Goal: Task Accomplishment & Management: Use online tool/utility

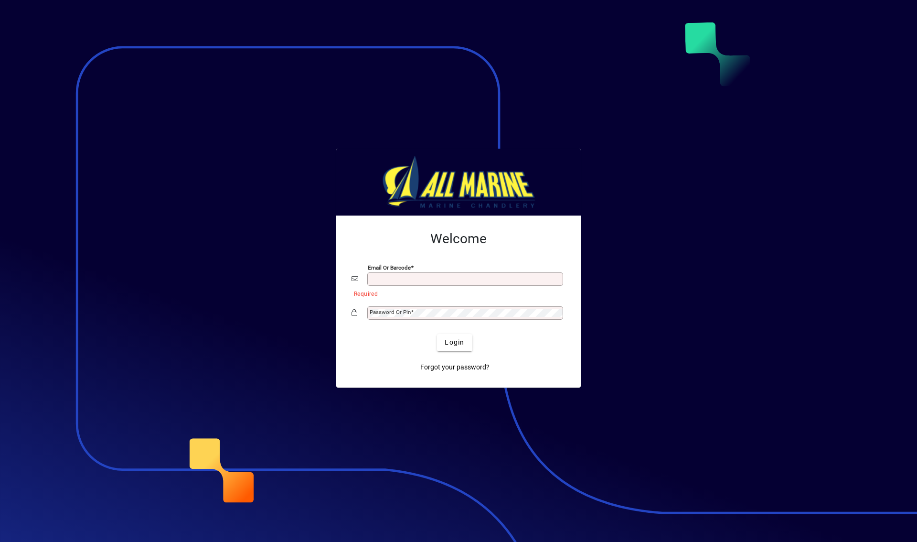
click at [383, 278] on input "Email or Barcode" at bounding box center [466, 279] width 193 height 8
type input "**********"
drag, startPoint x: 527, startPoint y: 243, endPoint x: 519, endPoint y: 258, distance: 17.5
click at [527, 243] on h2 "Welcome" at bounding box center [459, 239] width 214 height 16
click at [463, 341] on span "Login" at bounding box center [455, 342] width 20 height 10
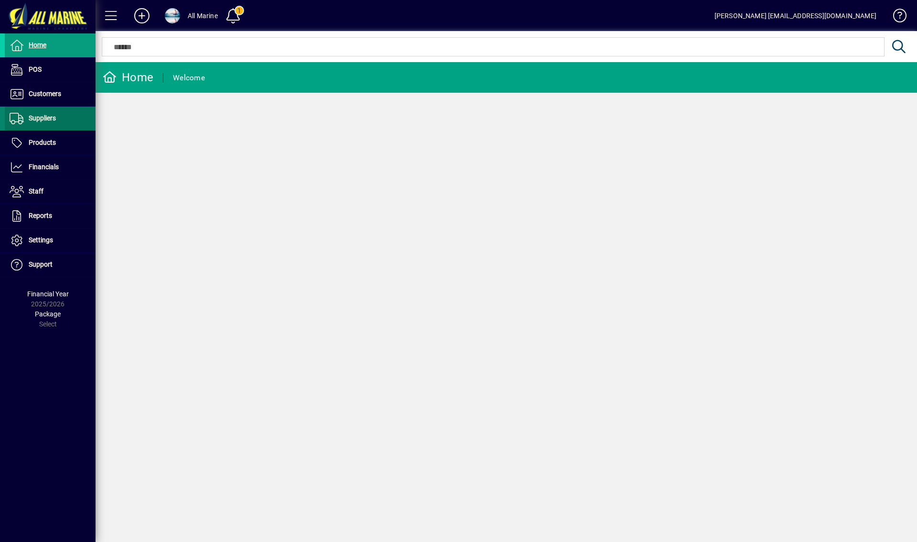
click at [57, 112] on span at bounding box center [50, 118] width 91 height 23
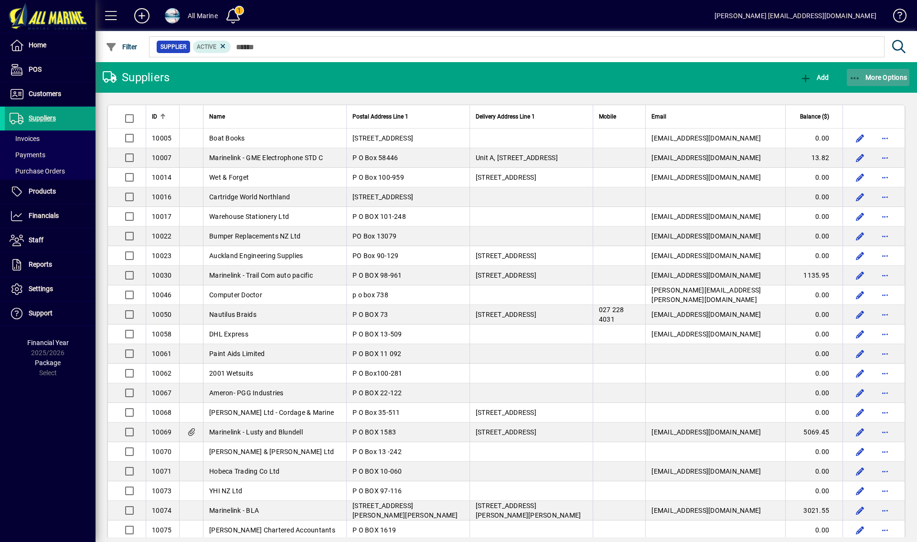
click at [867, 73] on span "button" at bounding box center [878, 77] width 63 height 23
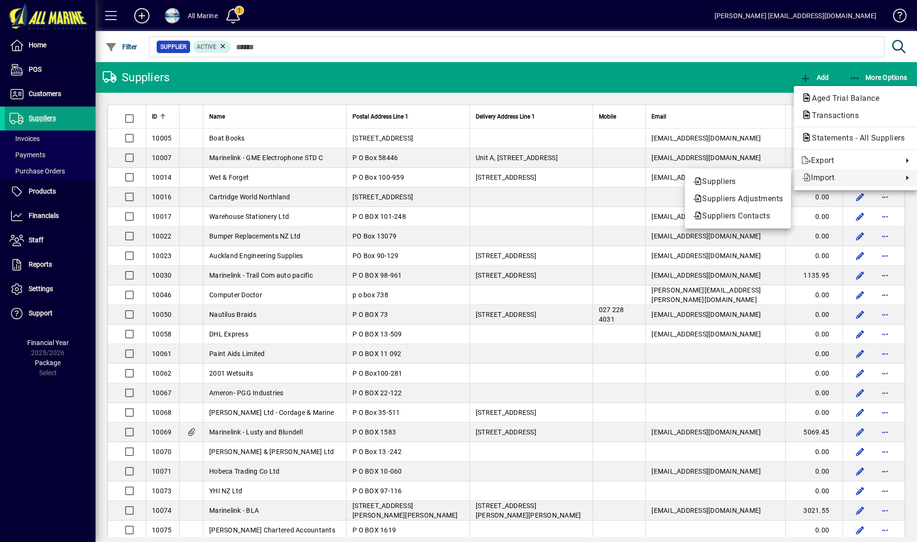
click at [867, 78] on div at bounding box center [458, 271] width 917 height 542
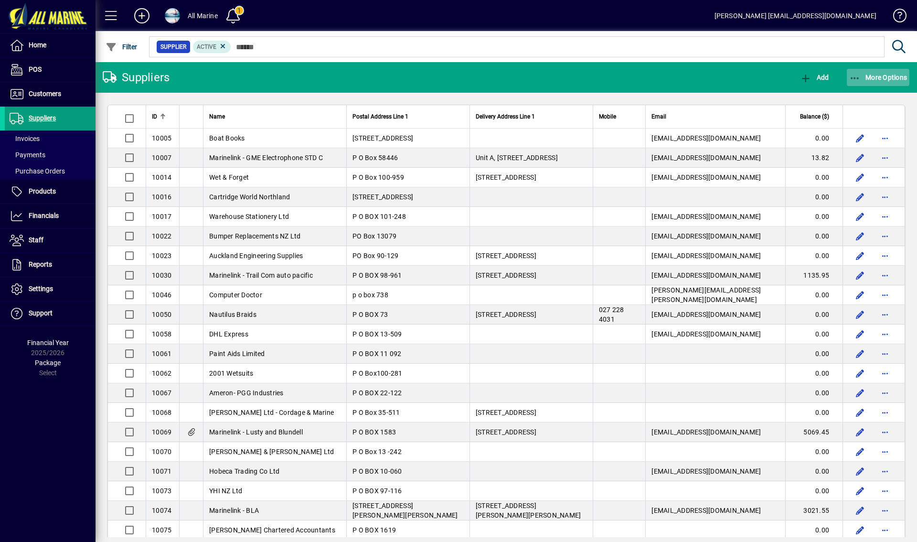
click at [861, 81] on span "More Options" at bounding box center [878, 78] width 58 height 8
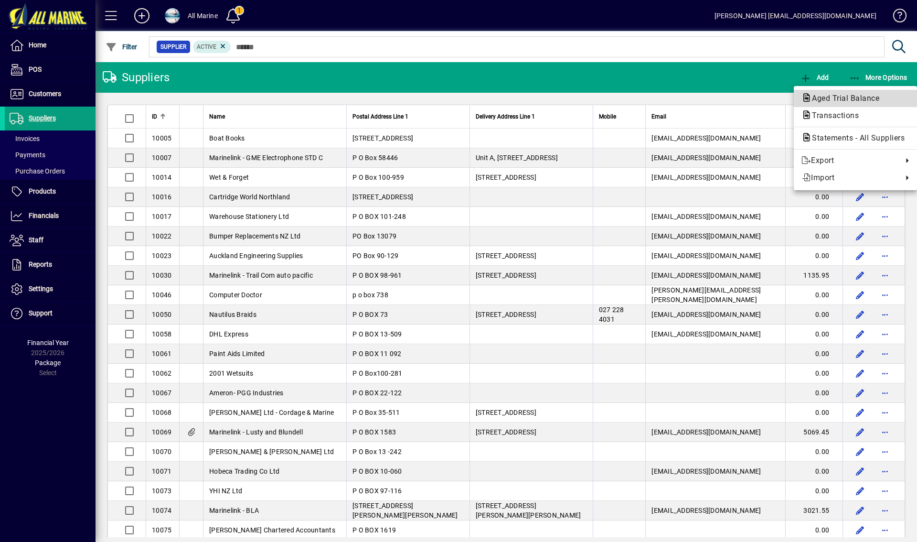
click at [836, 98] on span "Aged Trial Balance" at bounding box center [843, 98] width 83 height 9
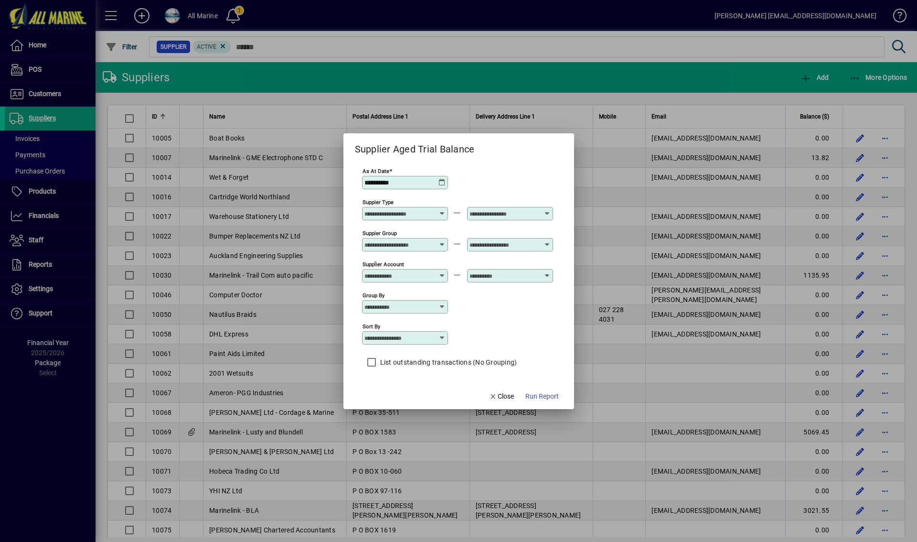
click at [441, 181] on icon at bounding box center [443, 183] width 8 height 8
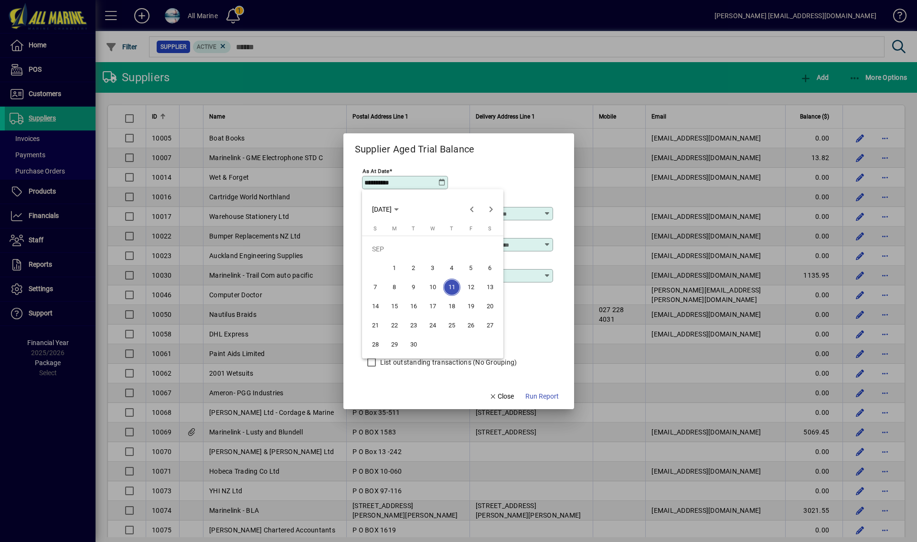
click at [441, 181] on div at bounding box center [458, 271] width 917 height 542
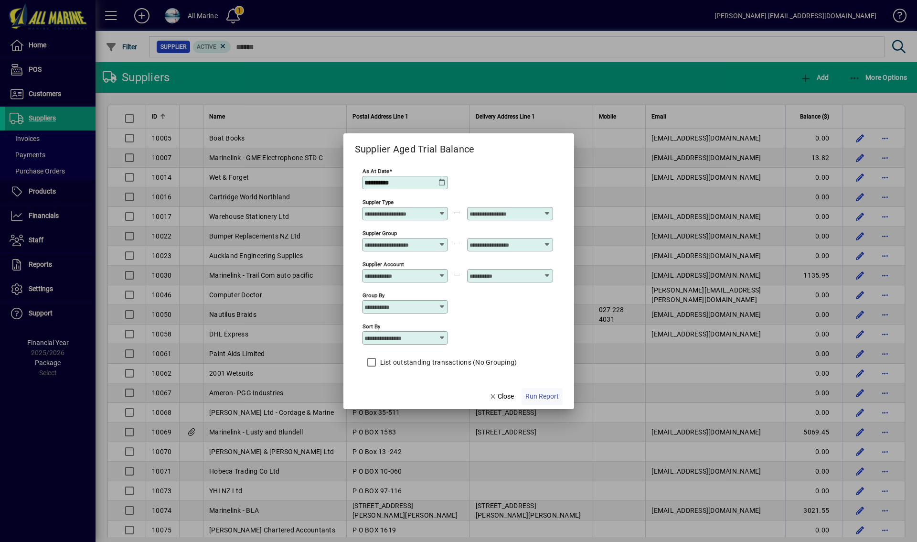
click at [542, 399] on span "Run Report" at bounding box center [541, 396] width 33 height 10
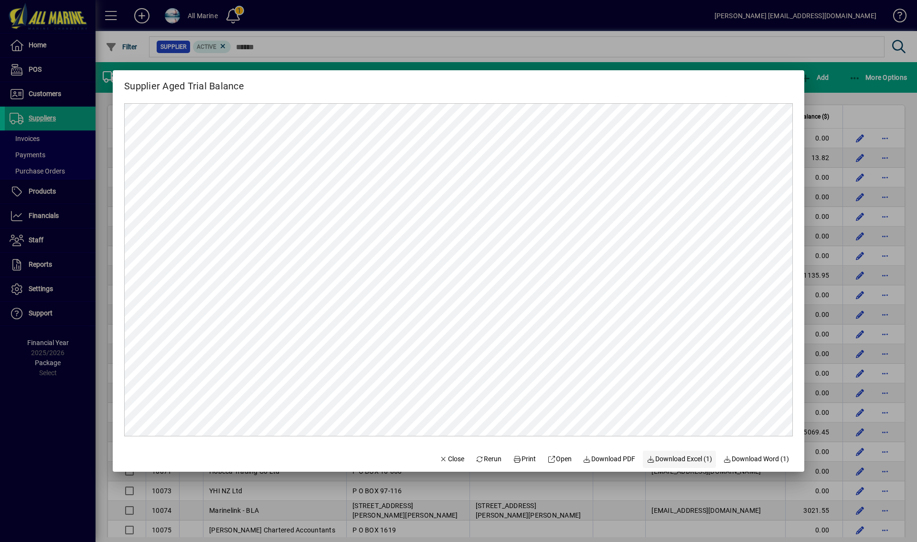
click at [680, 459] on span "Download Excel (1)" at bounding box center [679, 459] width 65 height 10
